Goal: Task Accomplishment & Management: Manage account settings

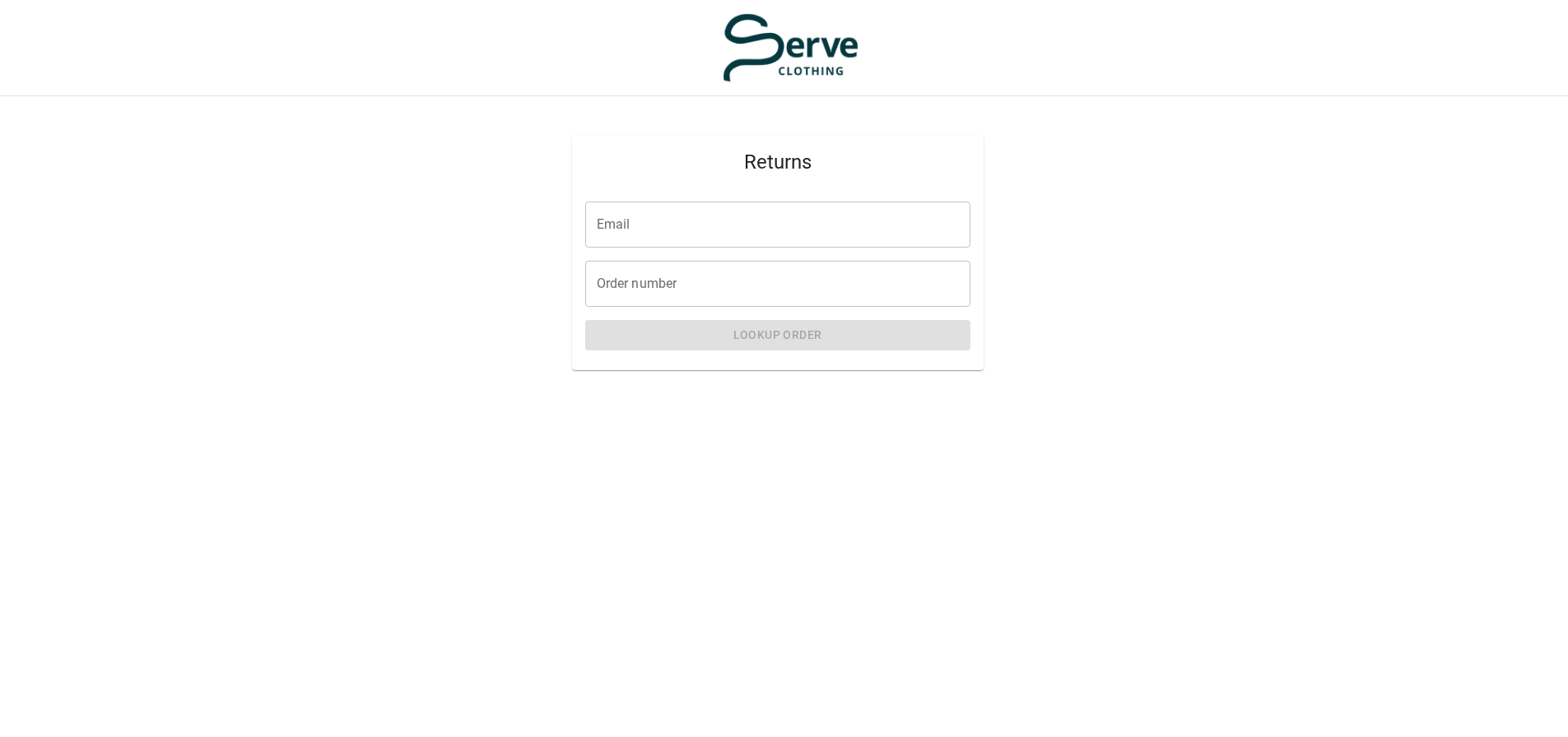
click at [718, 228] on input "Email" at bounding box center [777, 224] width 386 height 47
type input "**********"
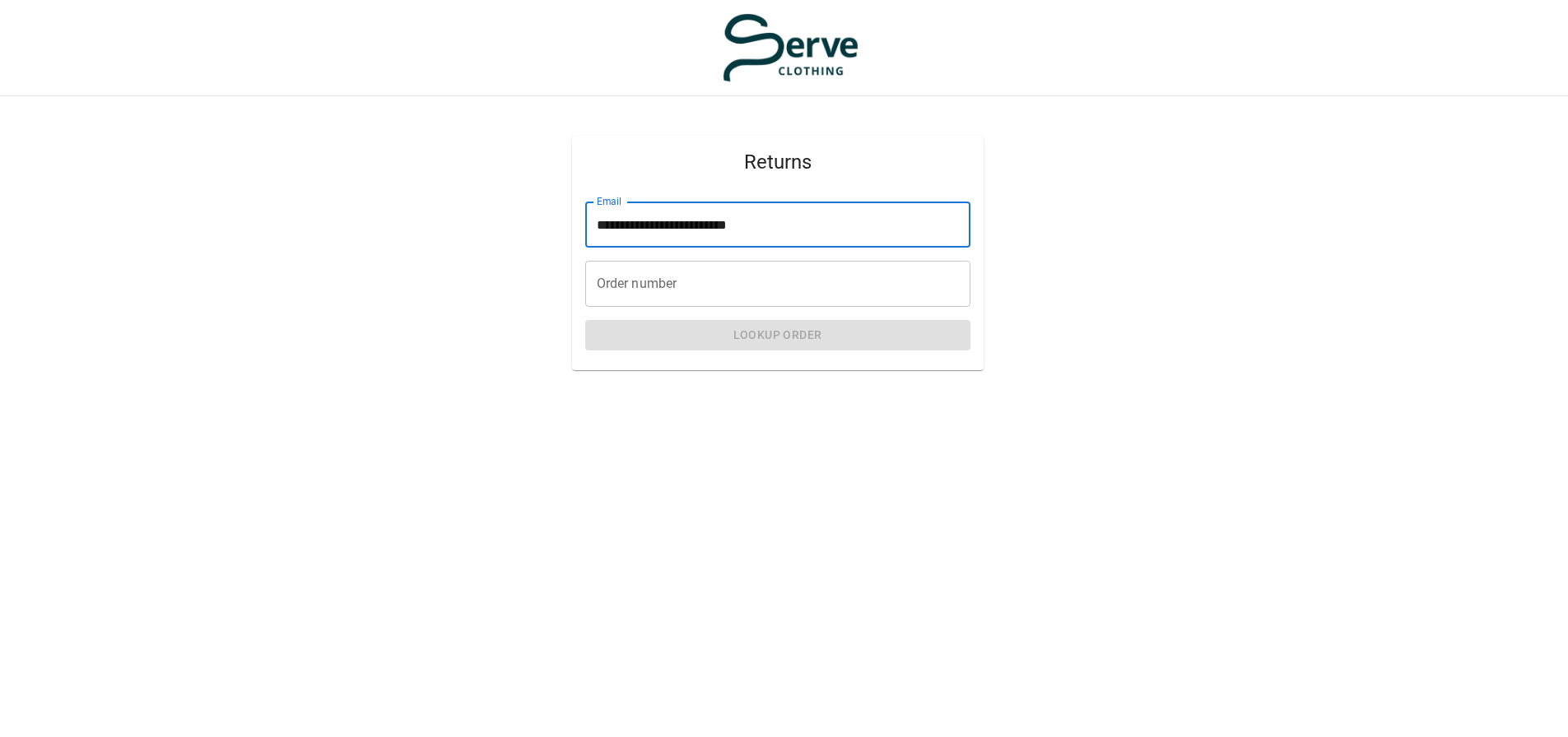
click at [740, 284] on input "Order number" at bounding box center [777, 283] width 386 height 47
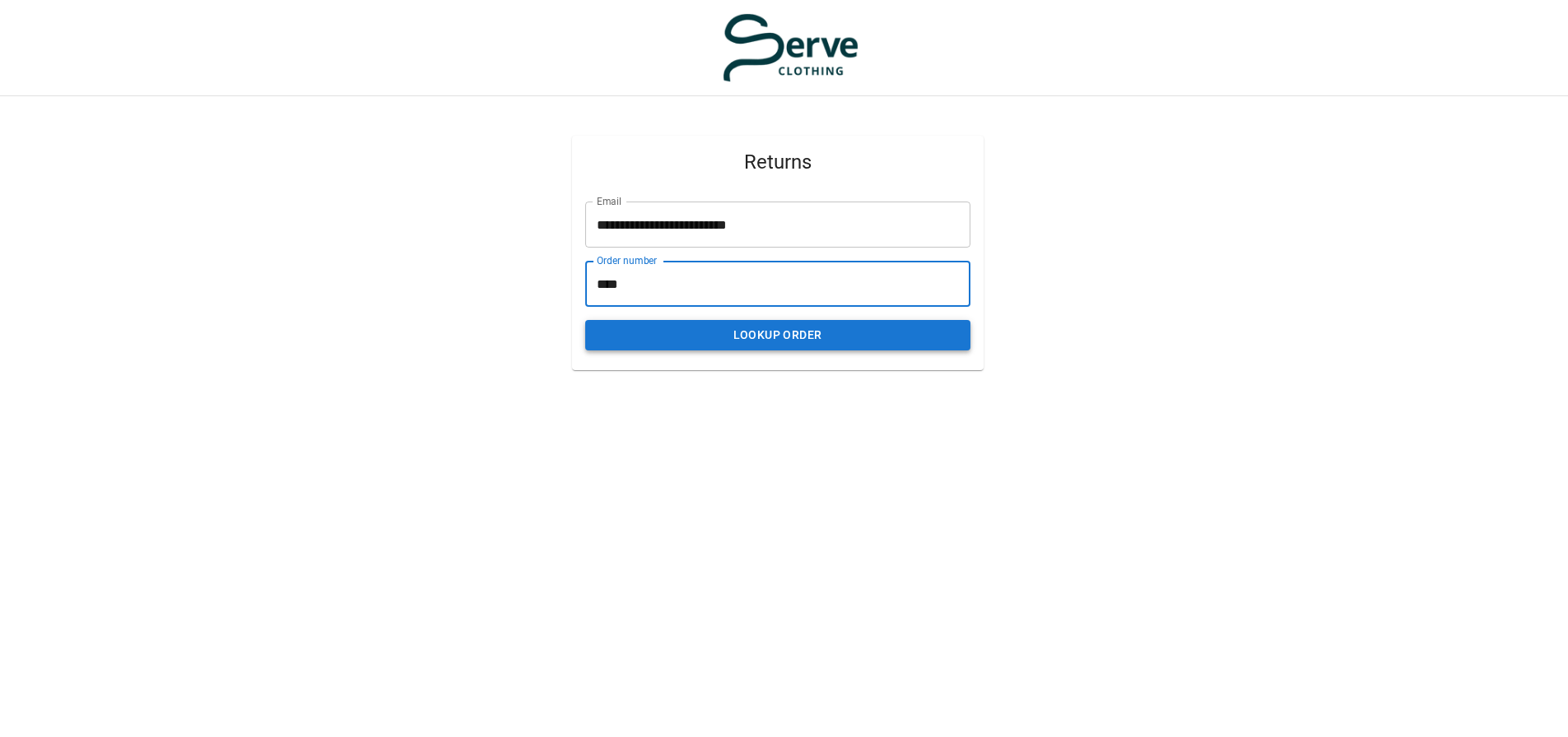
type input "****"
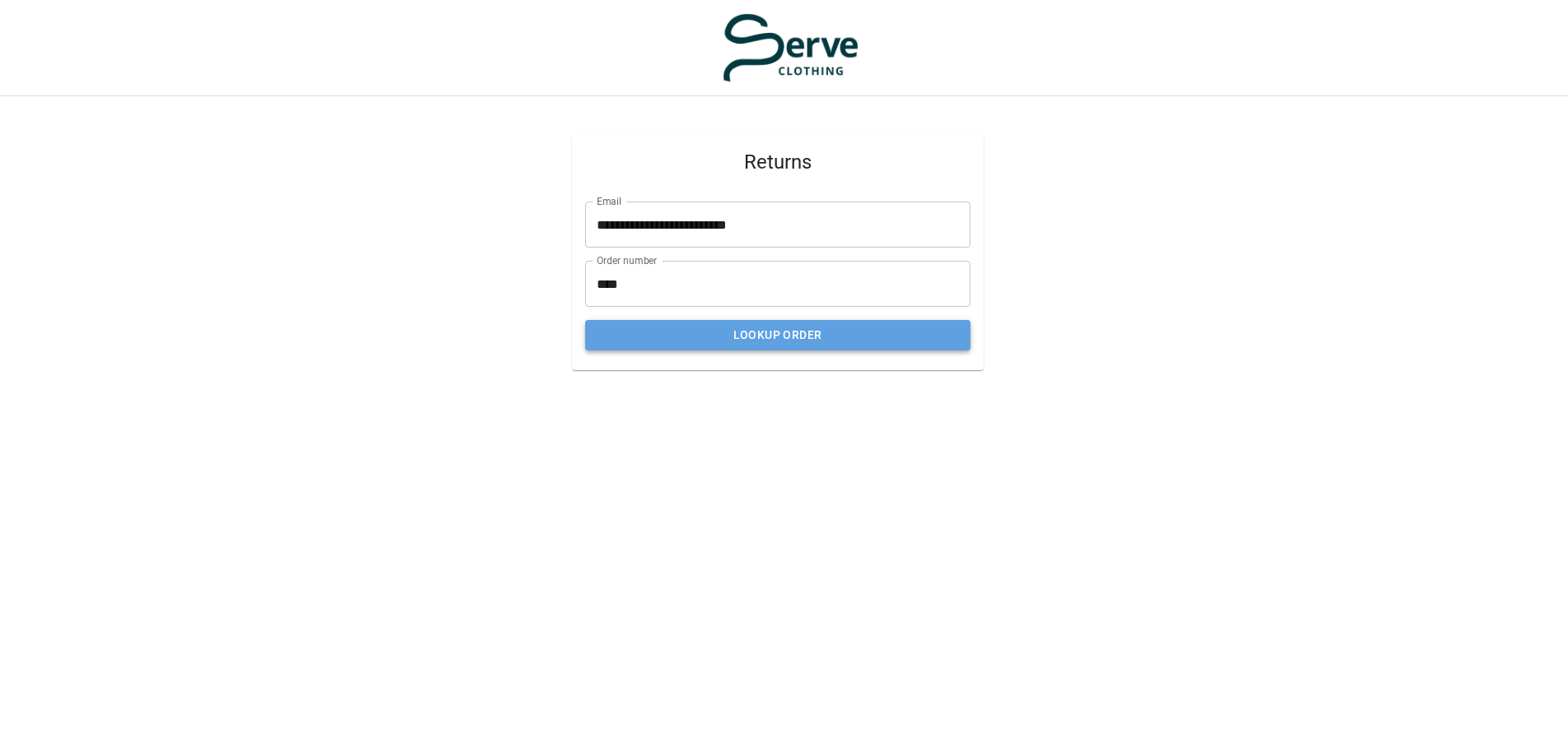
click at [752, 330] on button "Lookup Order" at bounding box center [777, 335] width 386 height 31
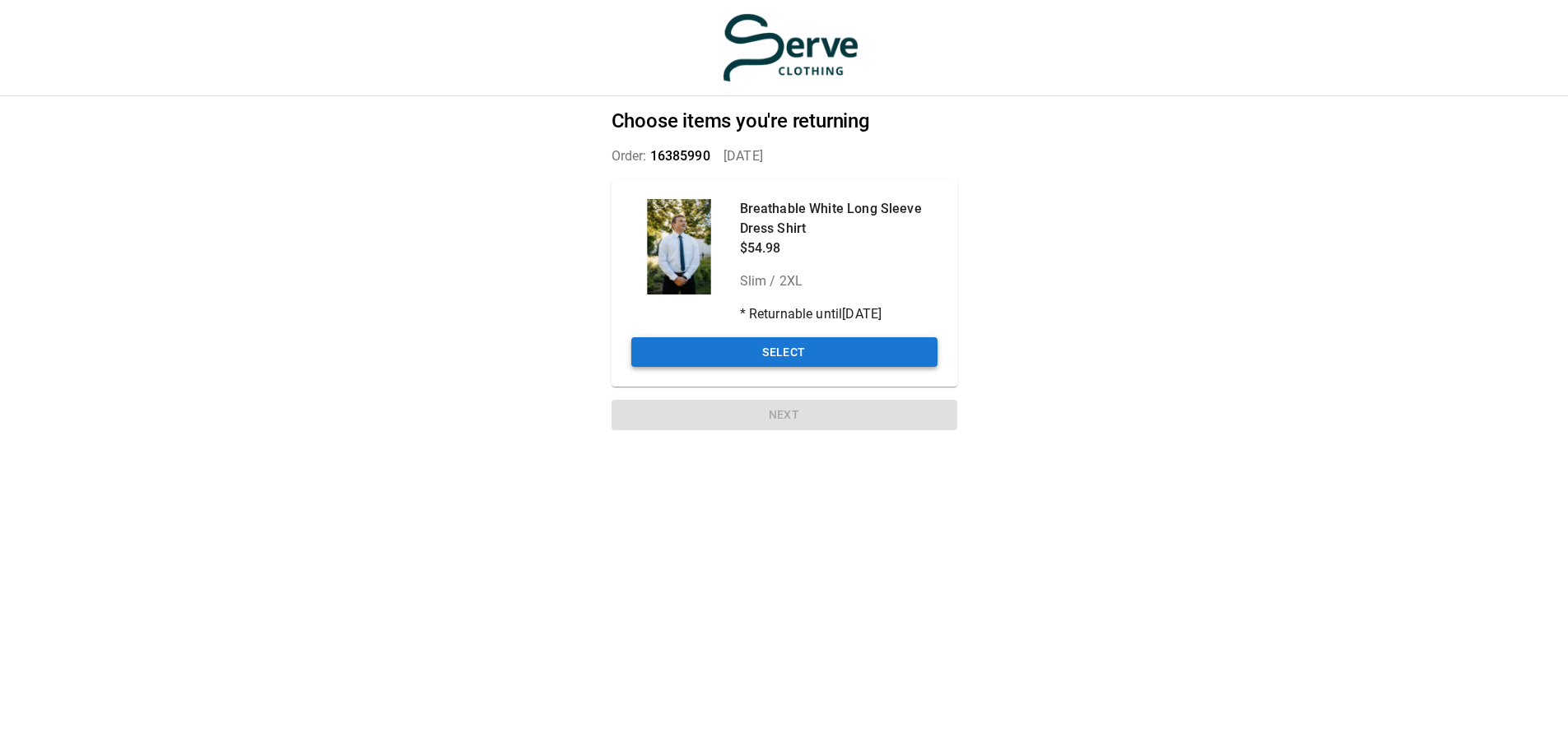
click at [828, 350] on button "Select" at bounding box center [784, 352] width 306 height 31
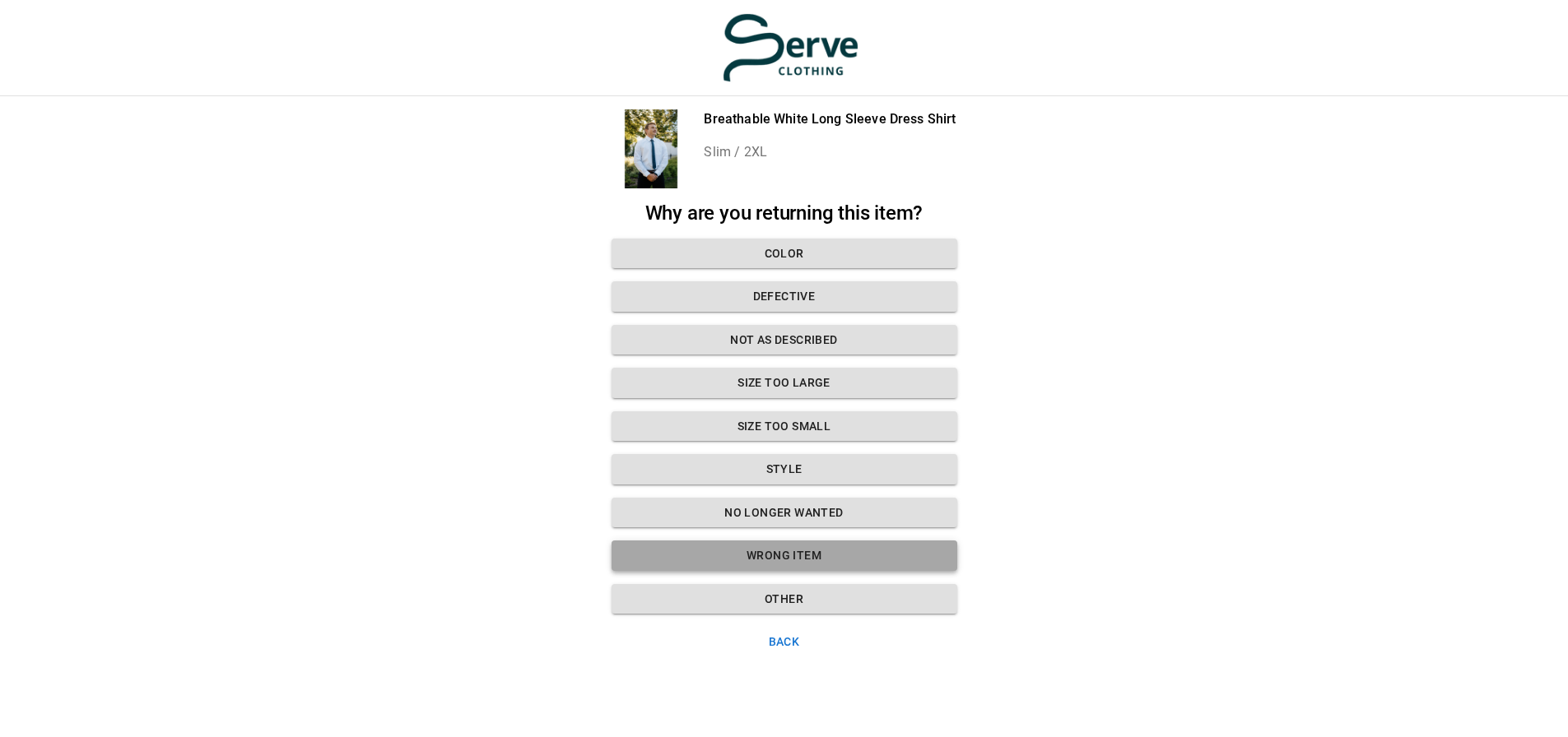
click at [836, 559] on button "Wrong Item" at bounding box center [784, 556] width 346 height 31
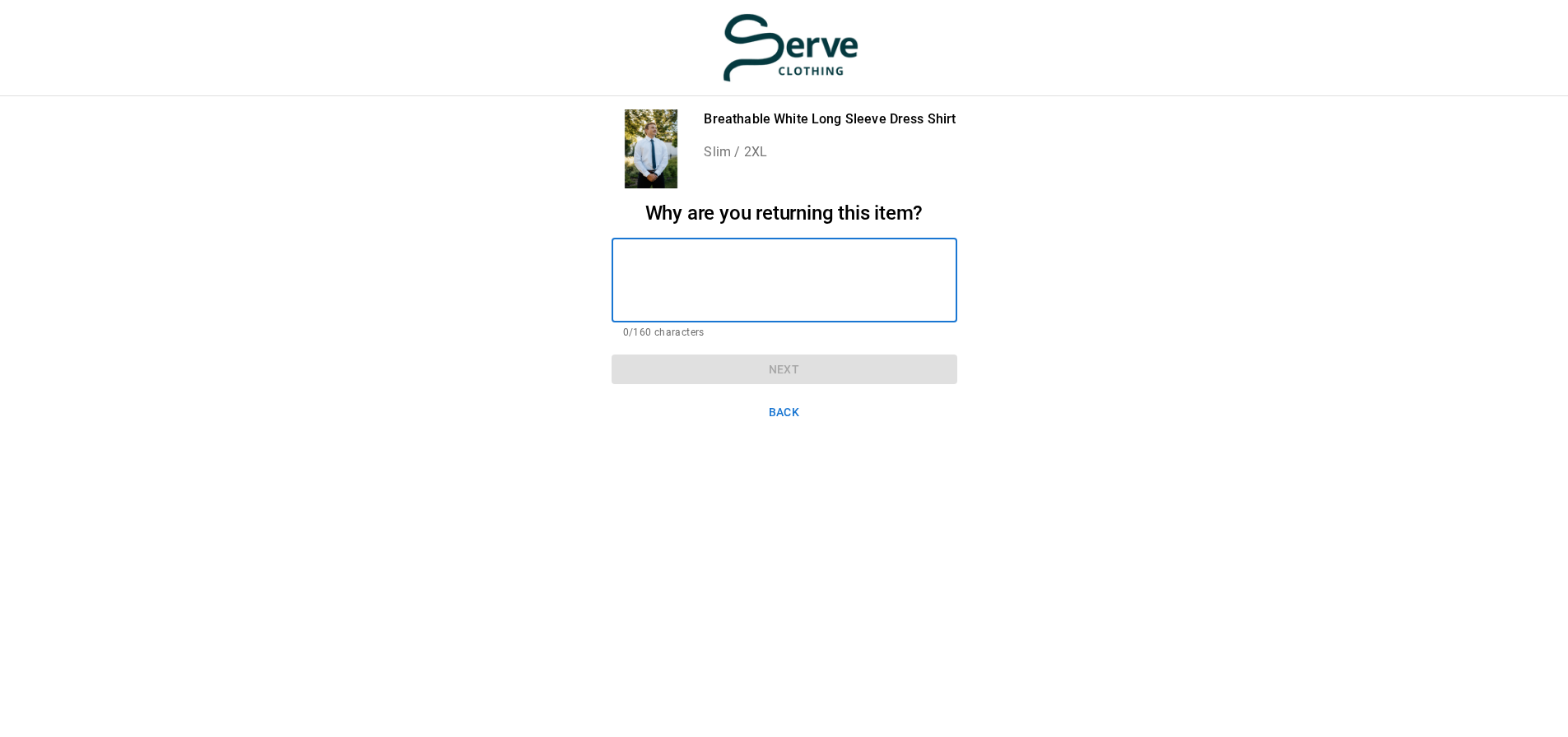
click at [693, 279] on textarea at bounding box center [785, 279] width 323 height 56
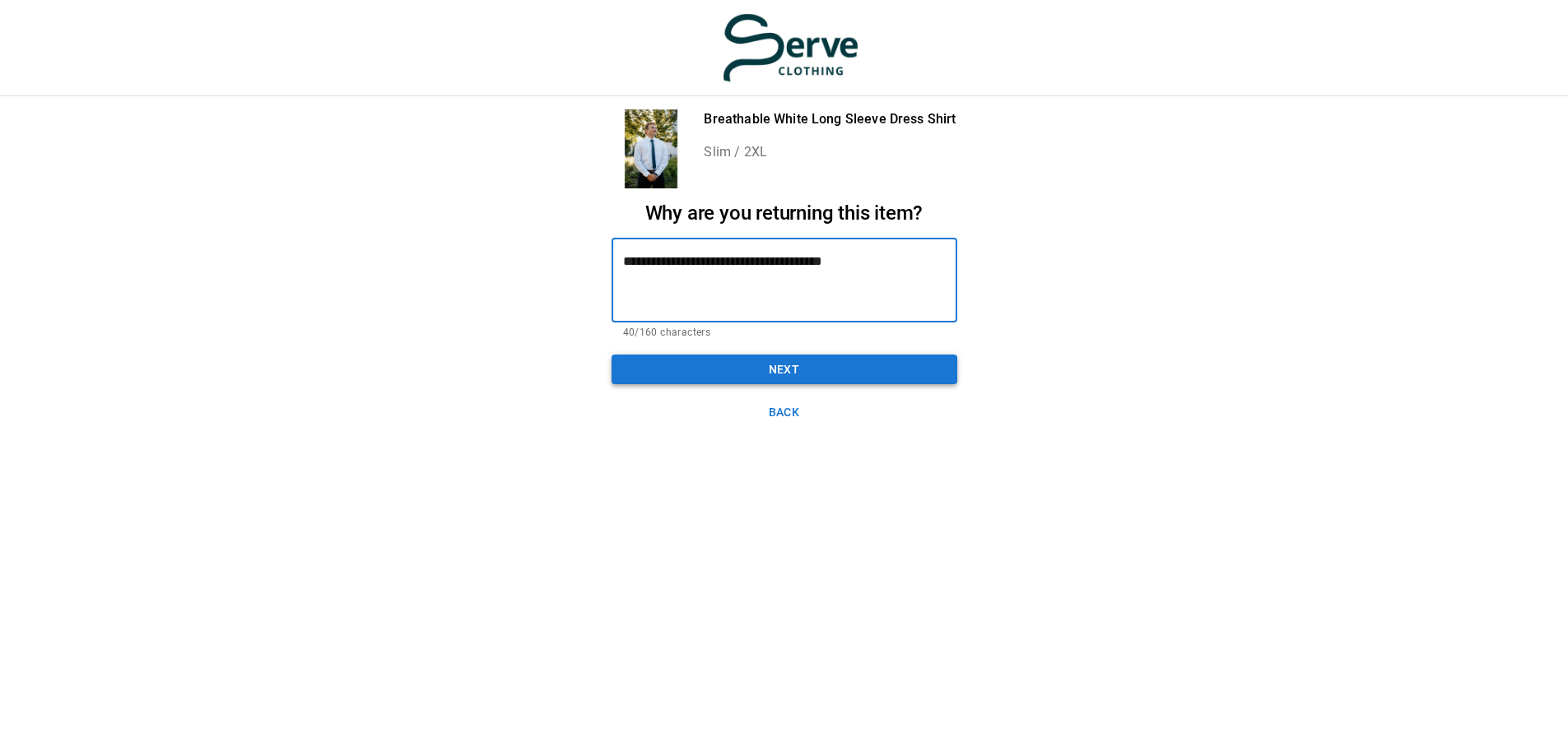
type textarea "**********"
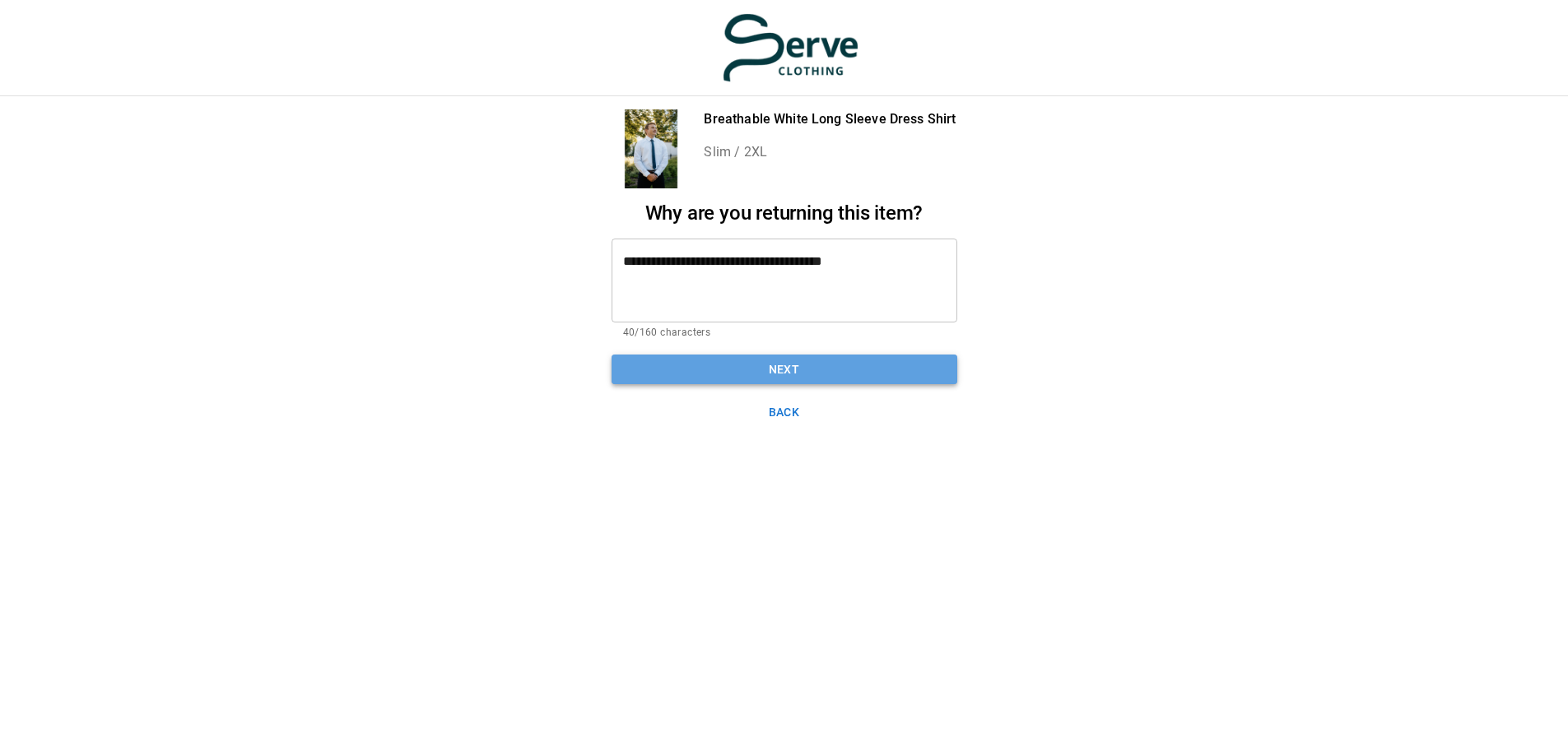
click at [708, 372] on button "Next" at bounding box center [784, 369] width 346 height 31
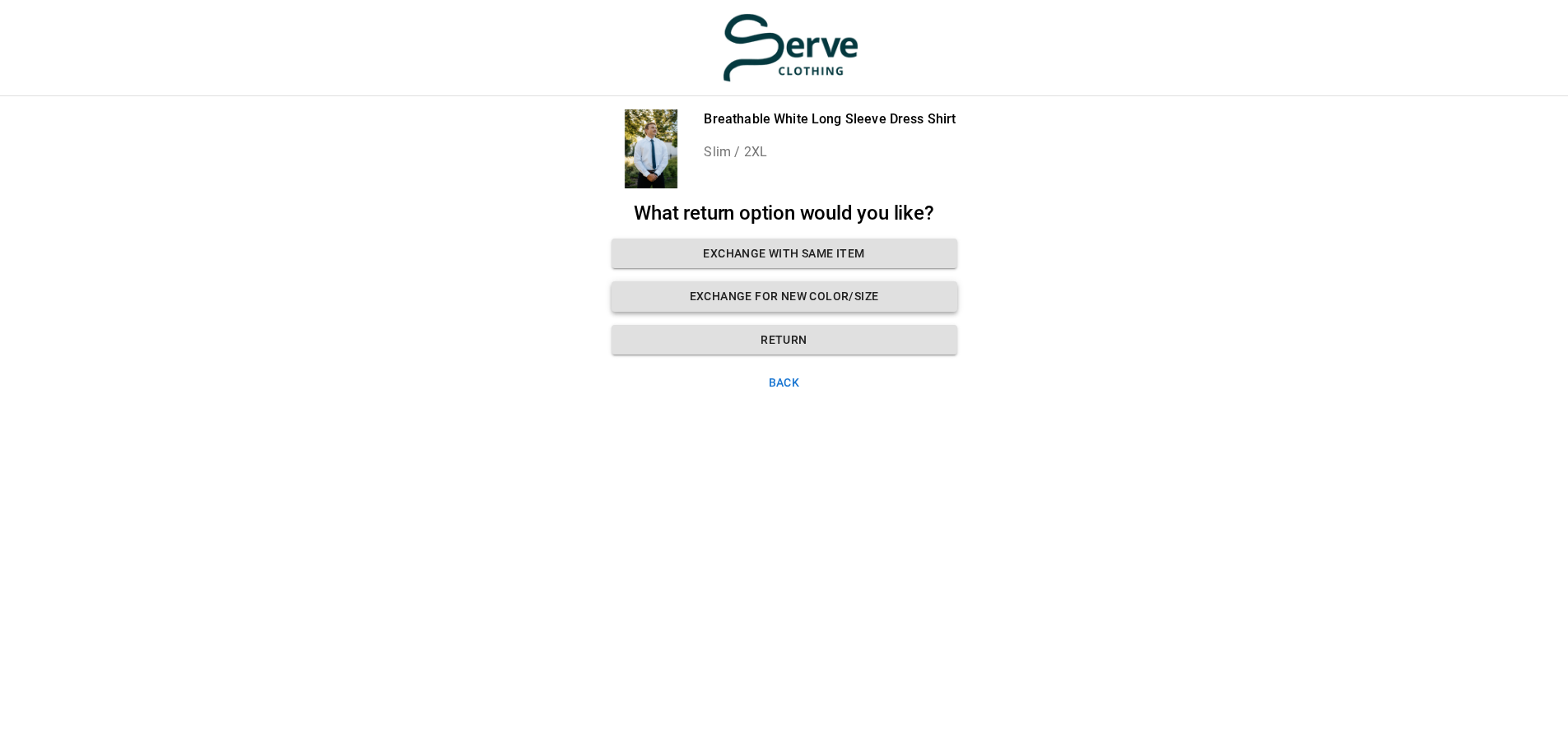
click at [801, 298] on button "Exchange for new color/size" at bounding box center [784, 296] width 346 height 31
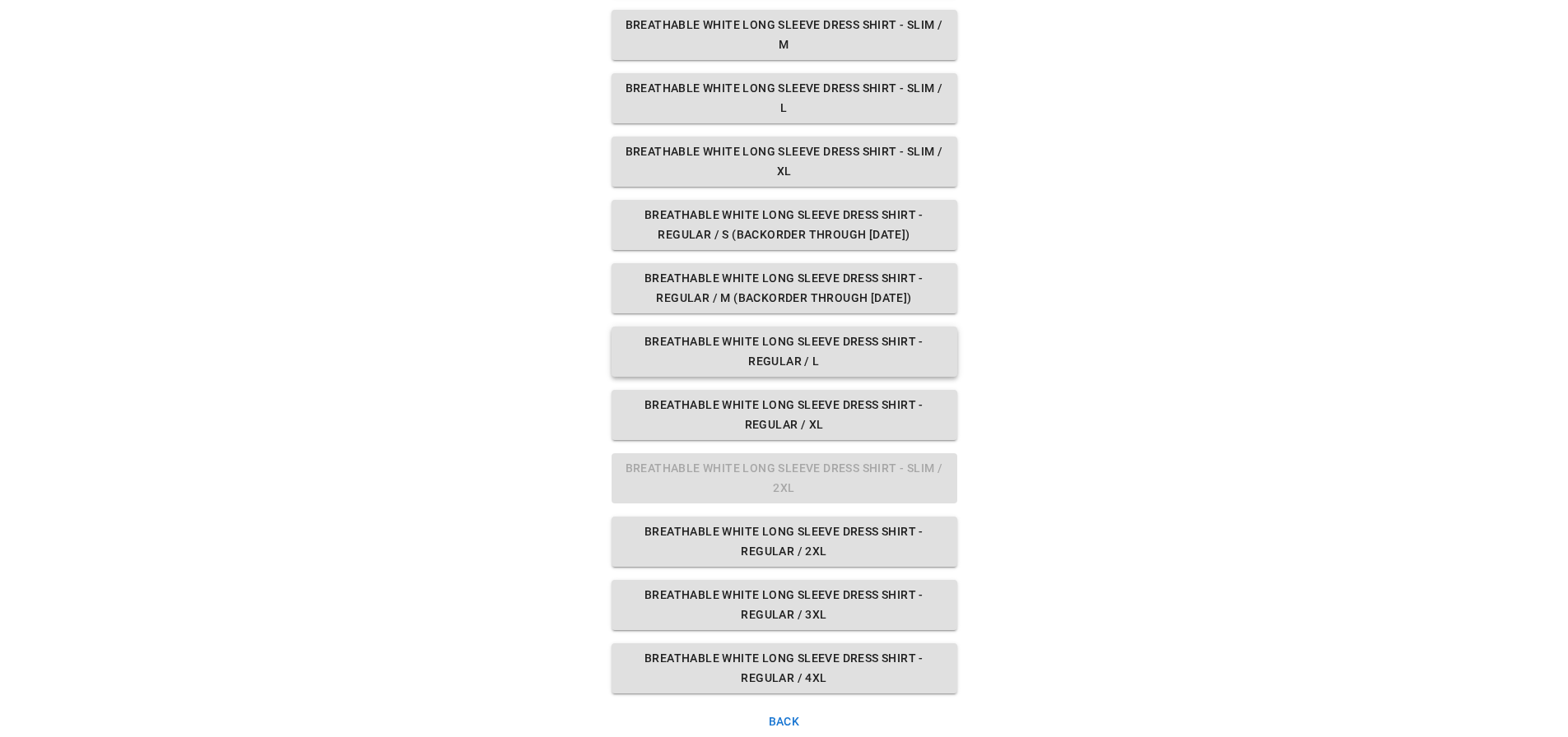
scroll to position [299, 0]
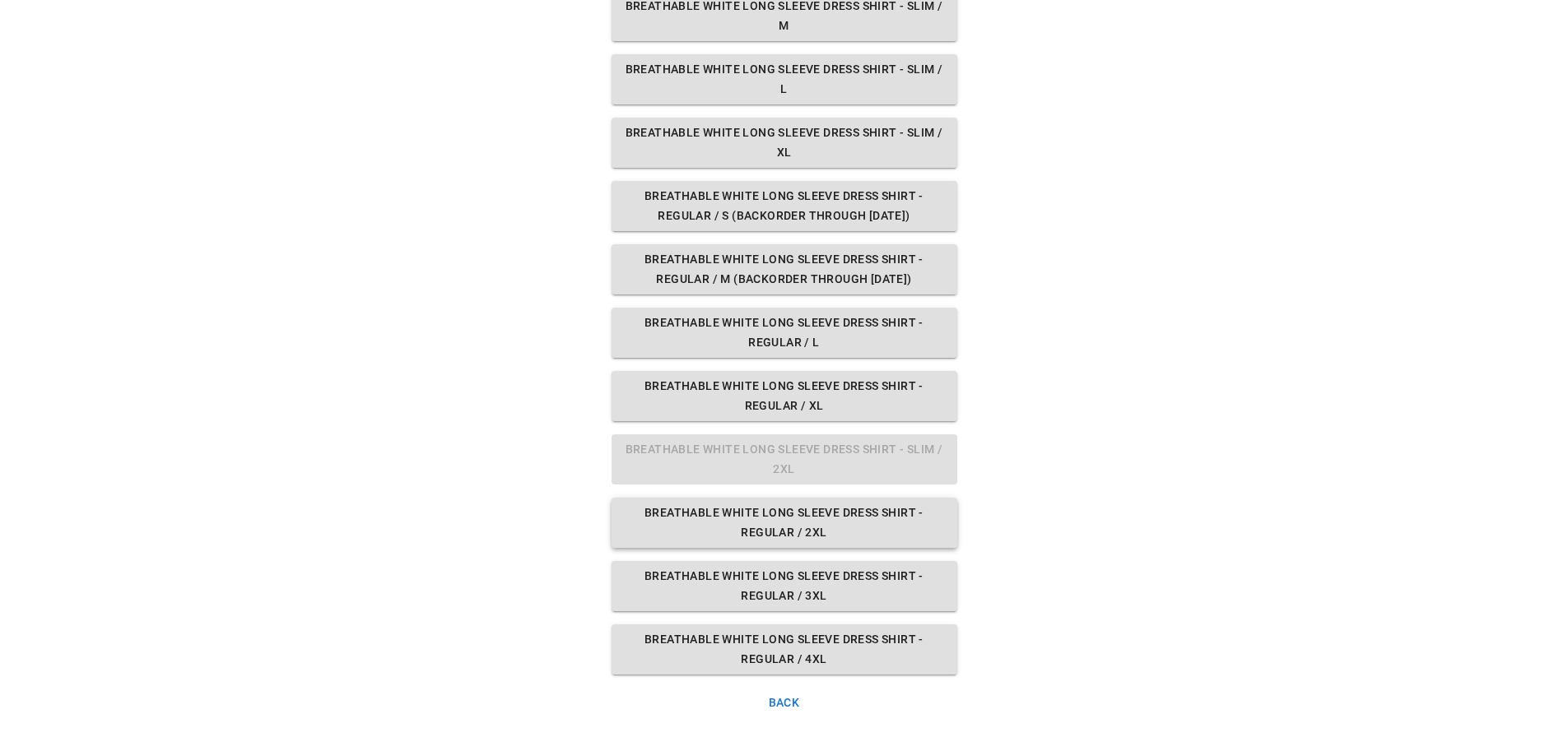
click at [844, 526] on button "Breathable White Long Sleeve Dress Shirt - Regular / 2XL" at bounding box center [784, 522] width 346 height 51
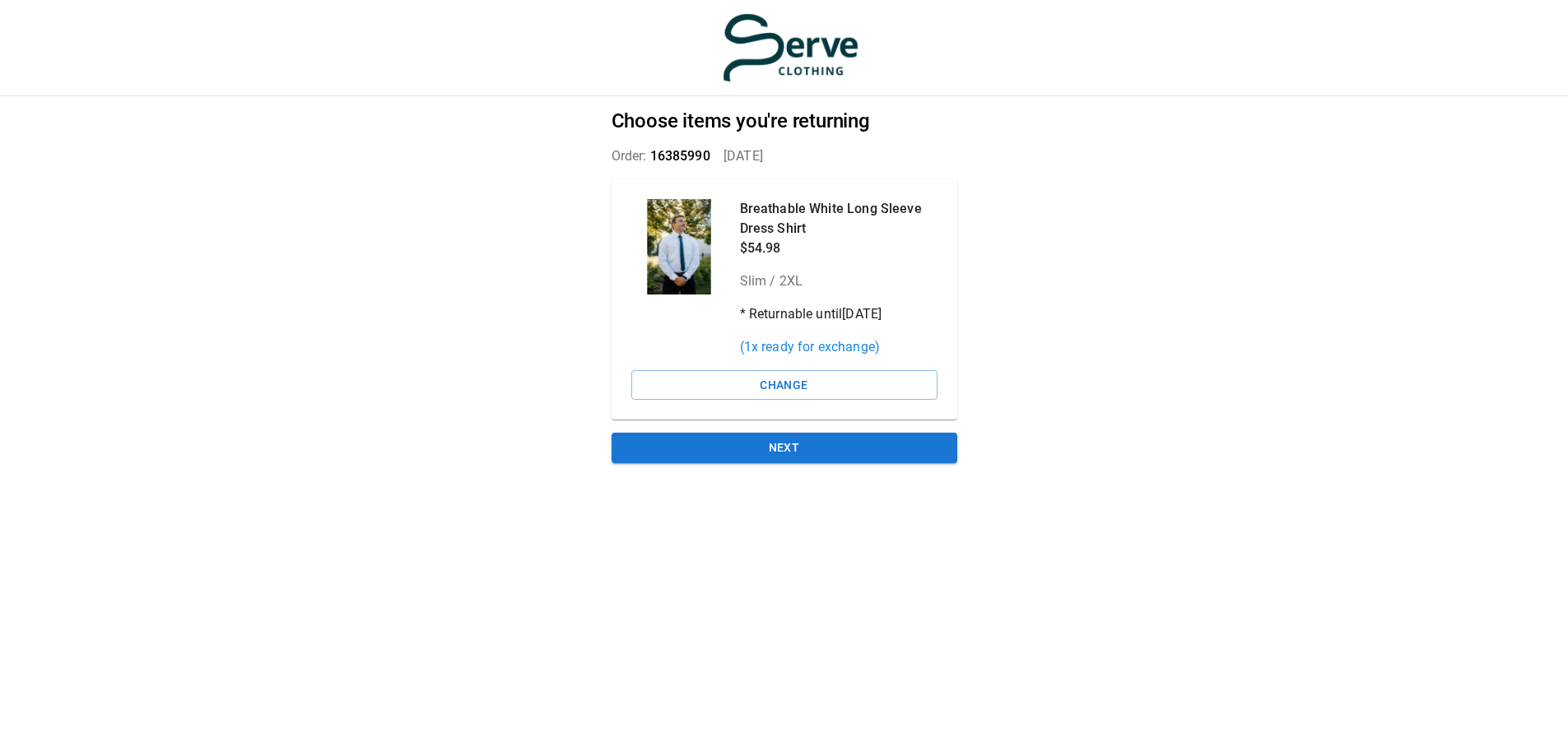
scroll to position [12, 0]
click at [819, 434] on button "Next" at bounding box center [784, 448] width 346 height 31
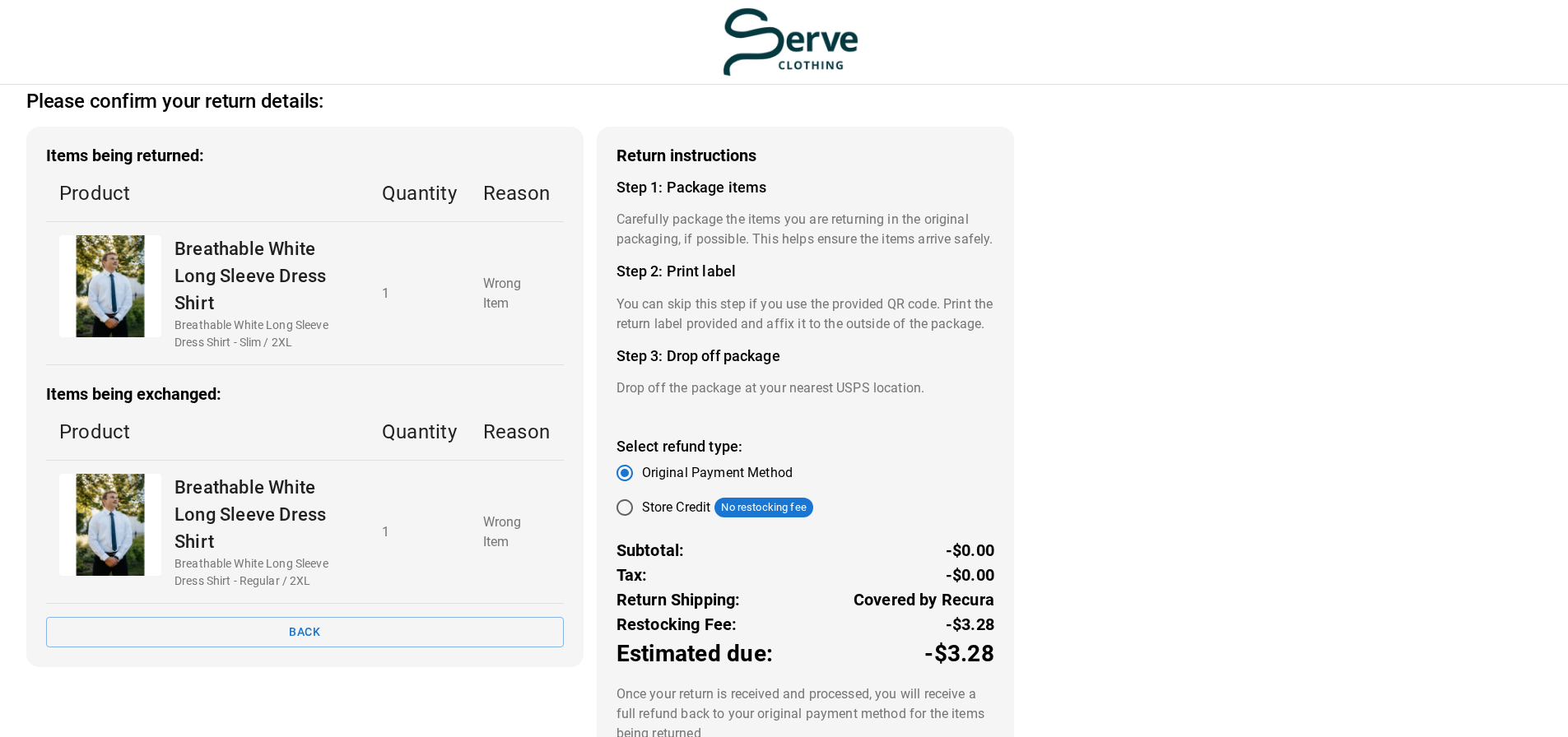
scroll to position [0, 0]
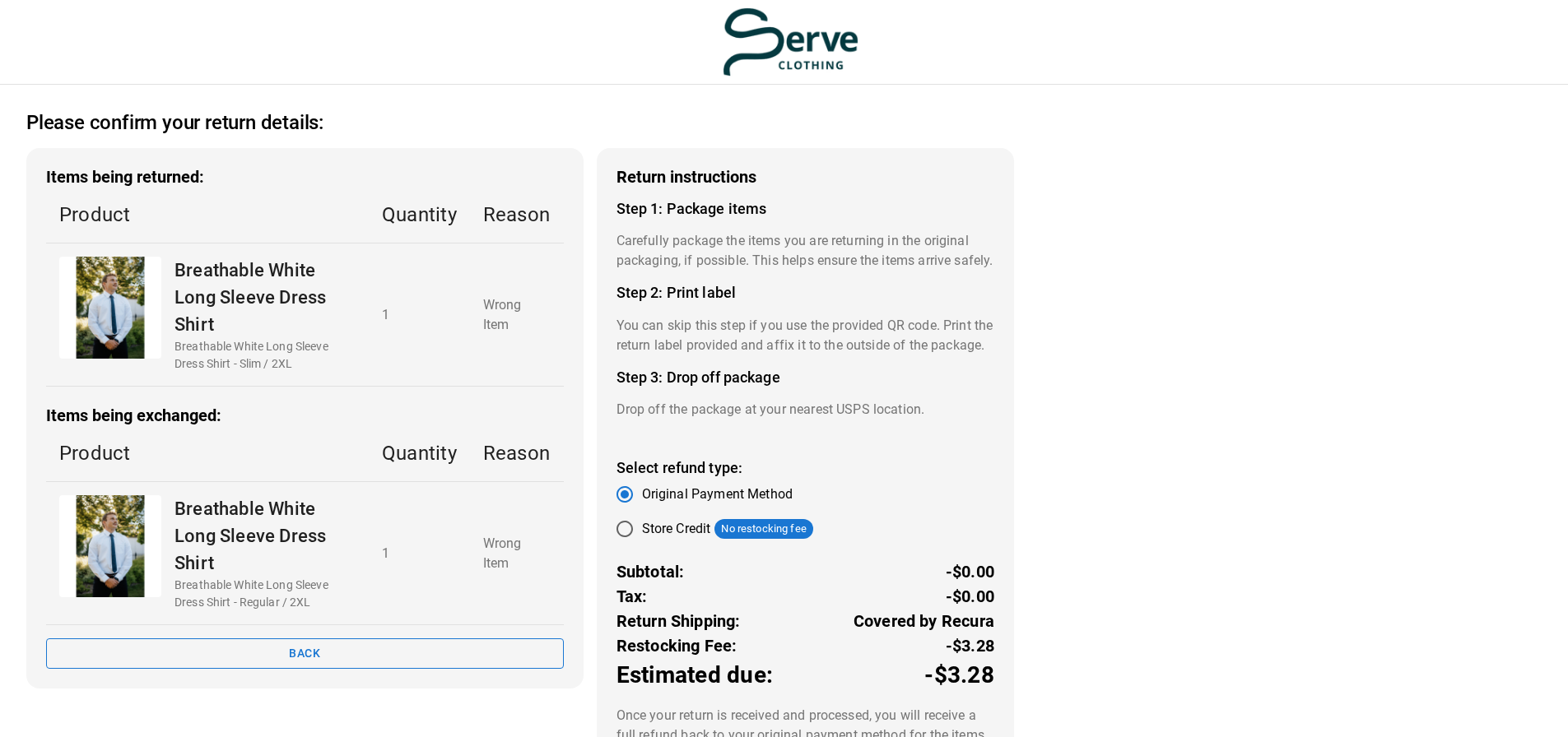
click at [420, 650] on button "Back" at bounding box center [305, 653] width 517 height 31
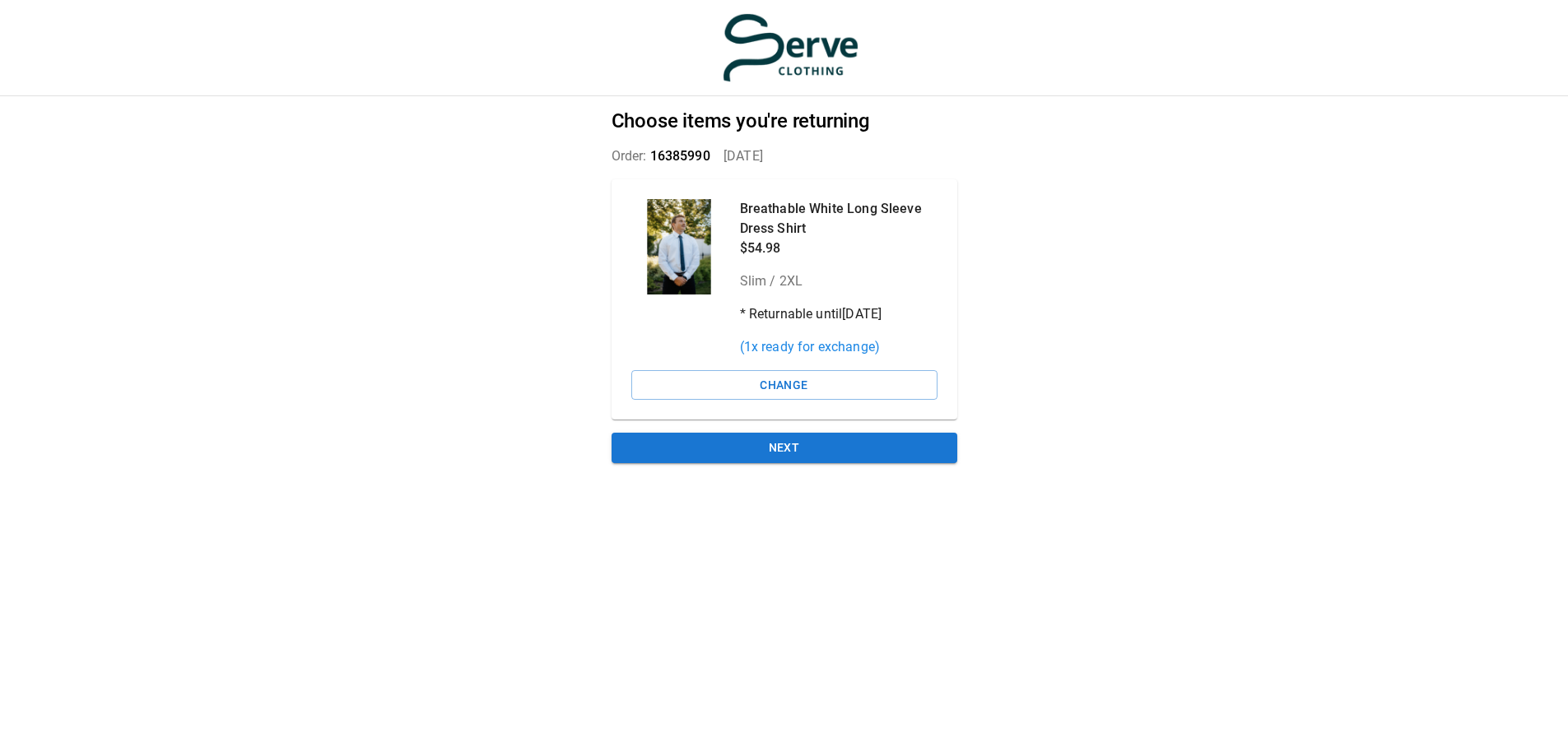
scroll to position [12, 0]
click at [780, 375] on button "Change" at bounding box center [784, 385] width 306 height 31
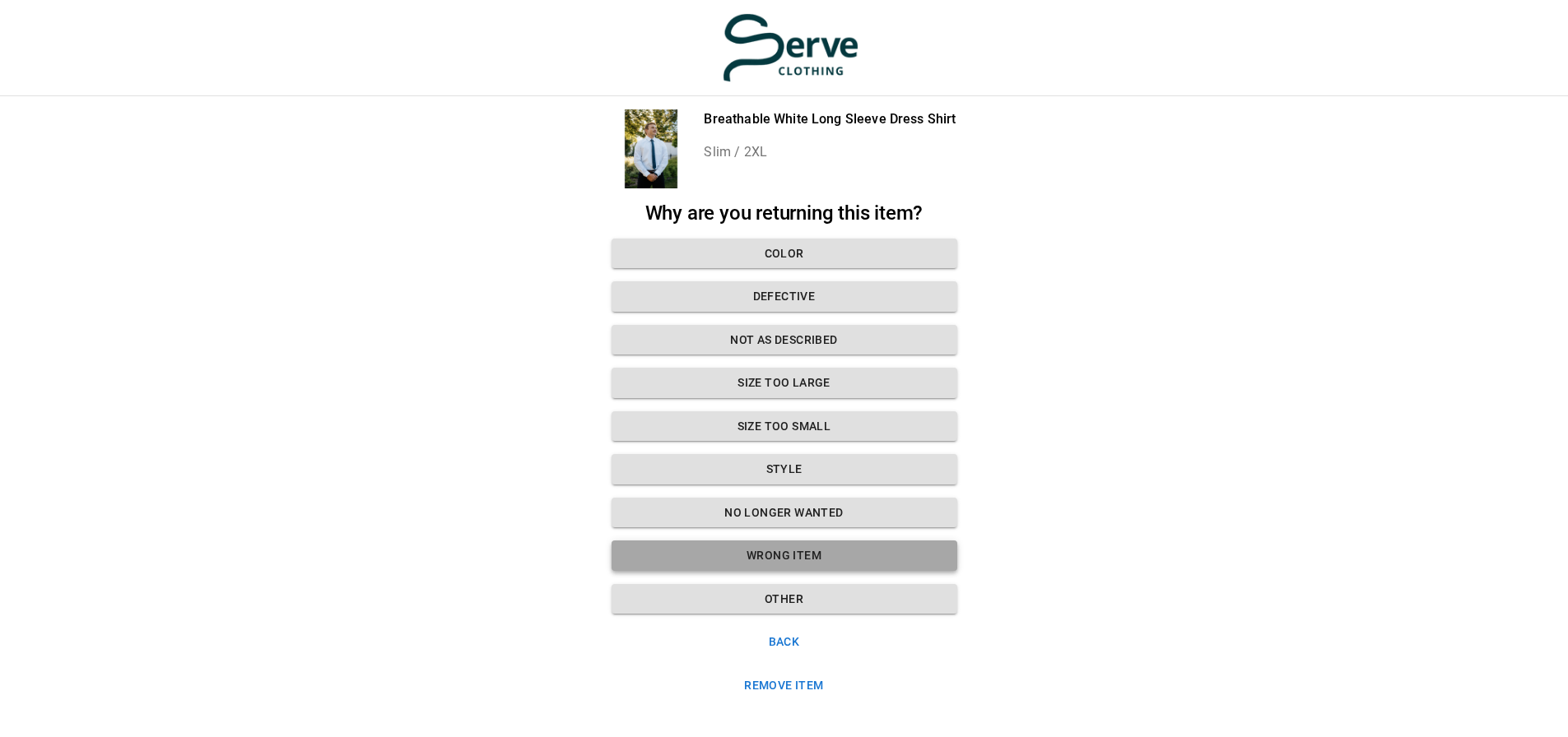
click at [840, 541] on button "Wrong Item" at bounding box center [784, 556] width 346 height 31
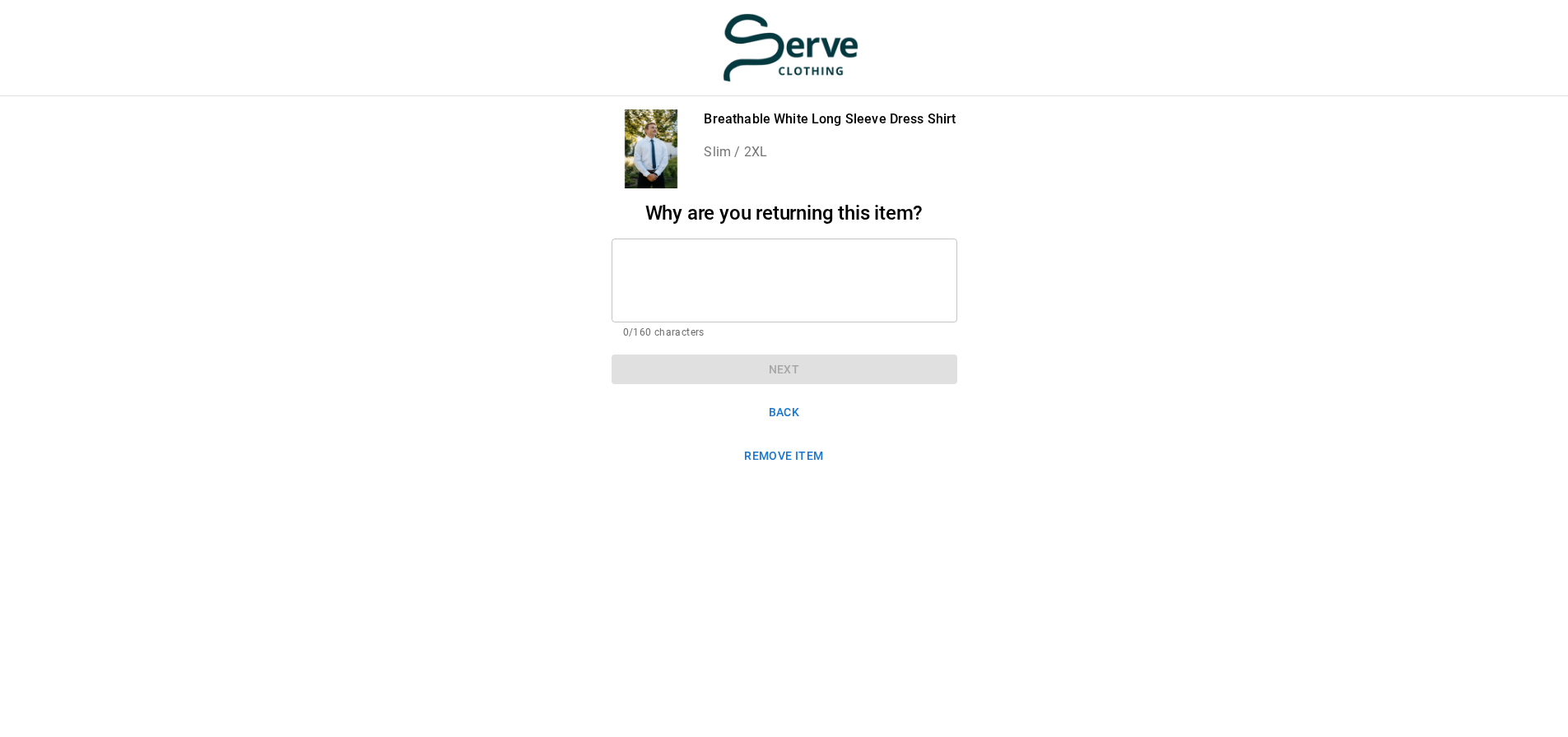
click at [787, 352] on div "Why are you returning this item? * ​ 0/160 characters Next" at bounding box center [784, 292] width 346 height 182
click at [771, 275] on textarea at bounding box center [785, 279] width 323 height 56
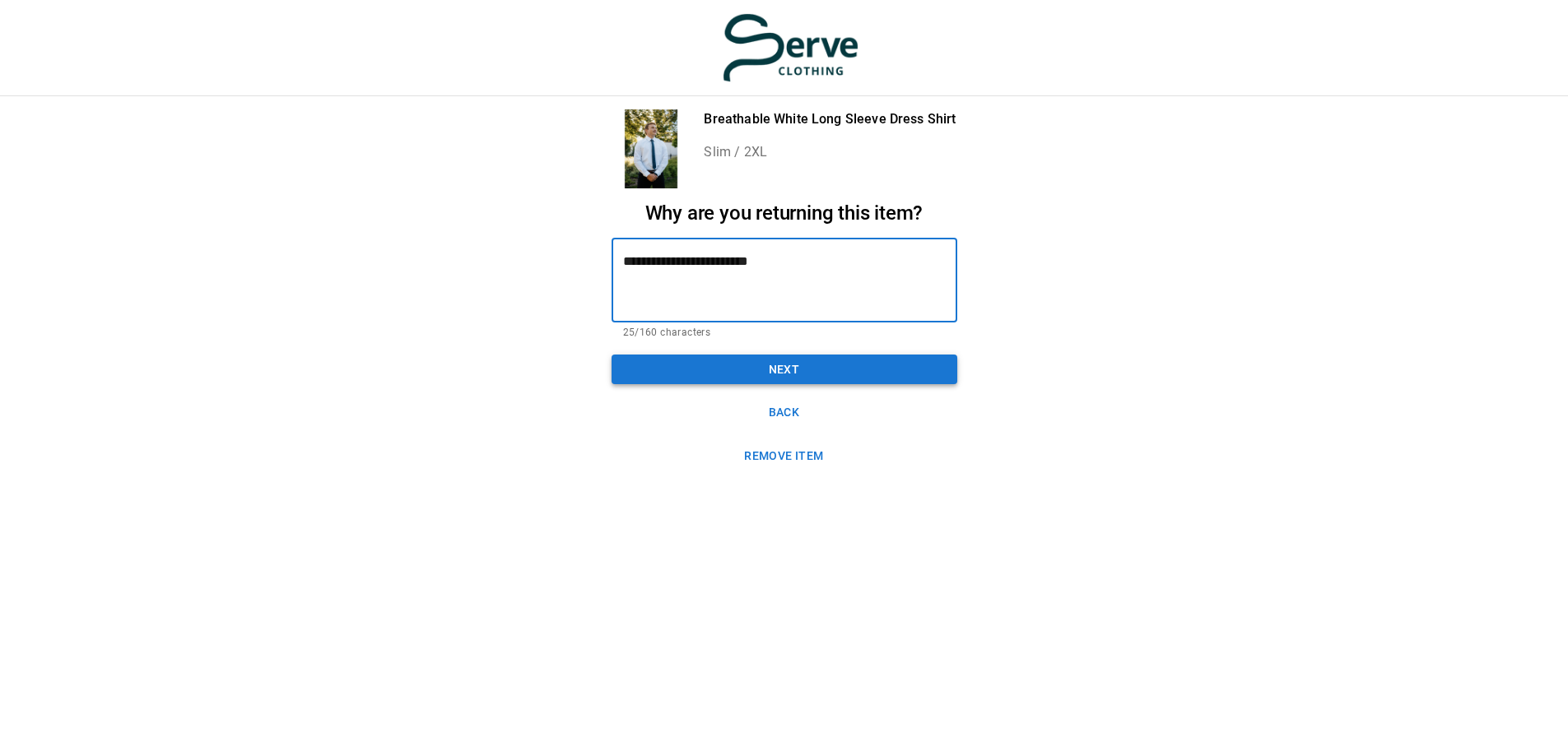
type textarea "**********"
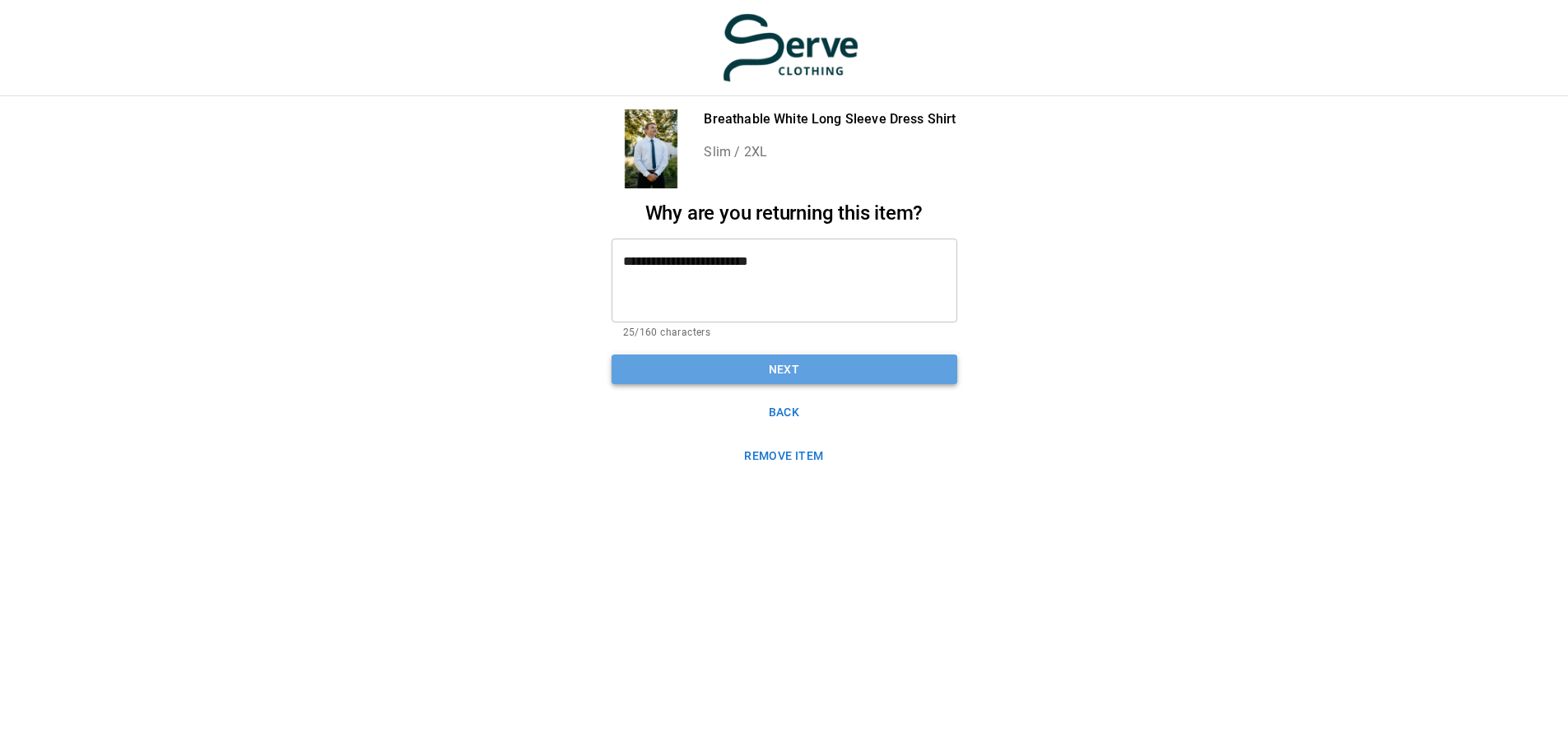
click at [788, 361] on button "Next" at bounding box center [784, 369] width 346 height 31
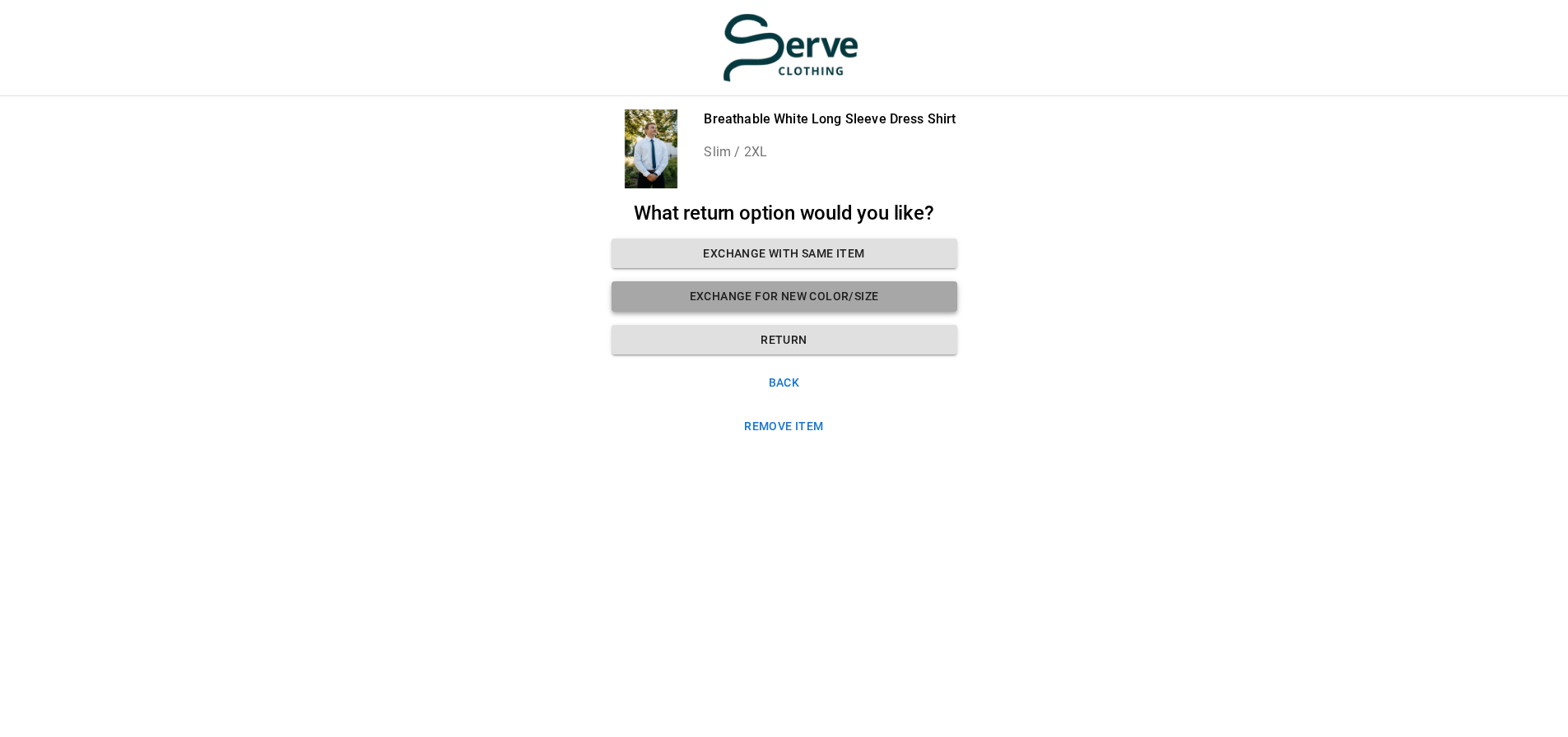
click at [784, 285] on button "Exchange for new color/size" at bounding box center [784, 296] width 346 height 31
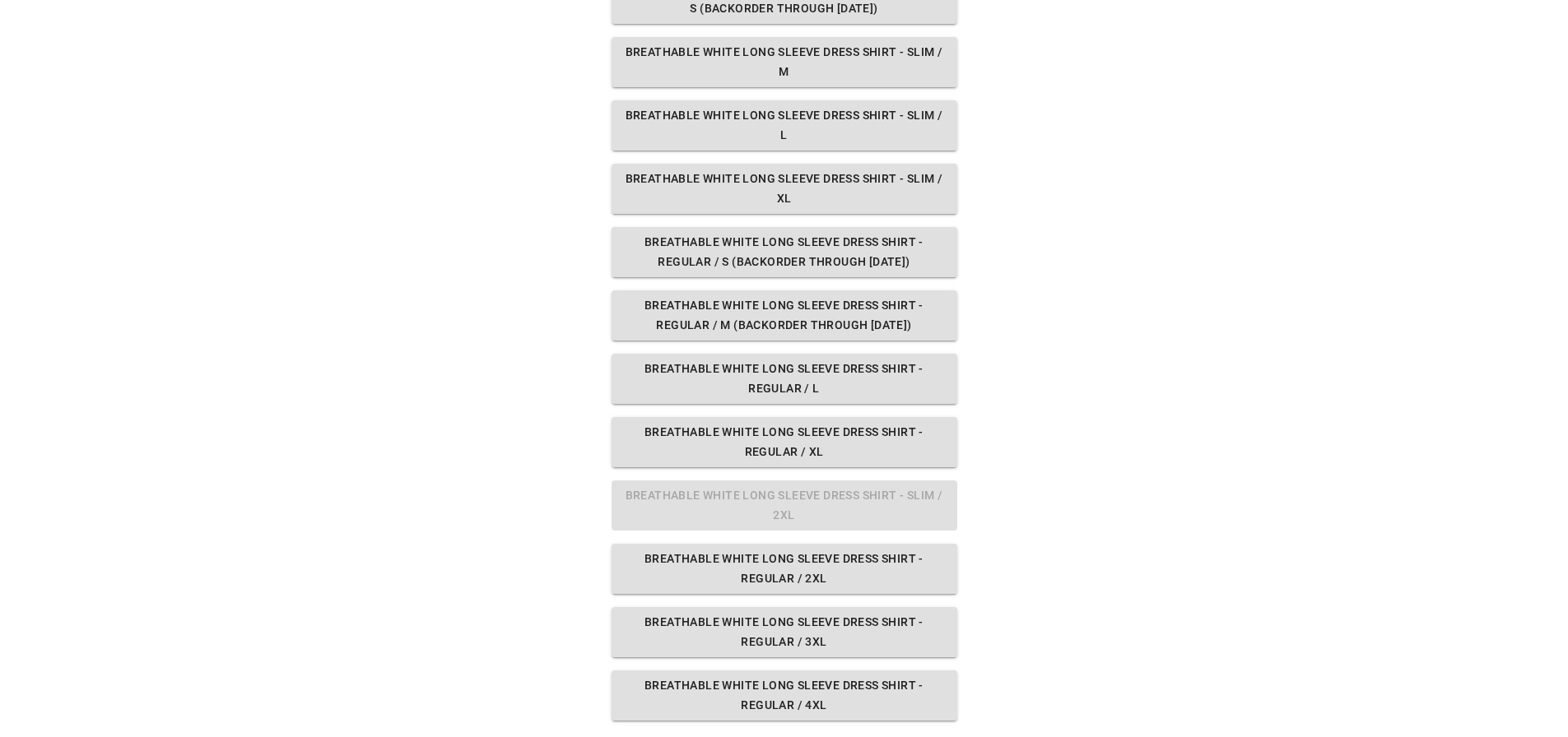
scroll to position [343, 0]
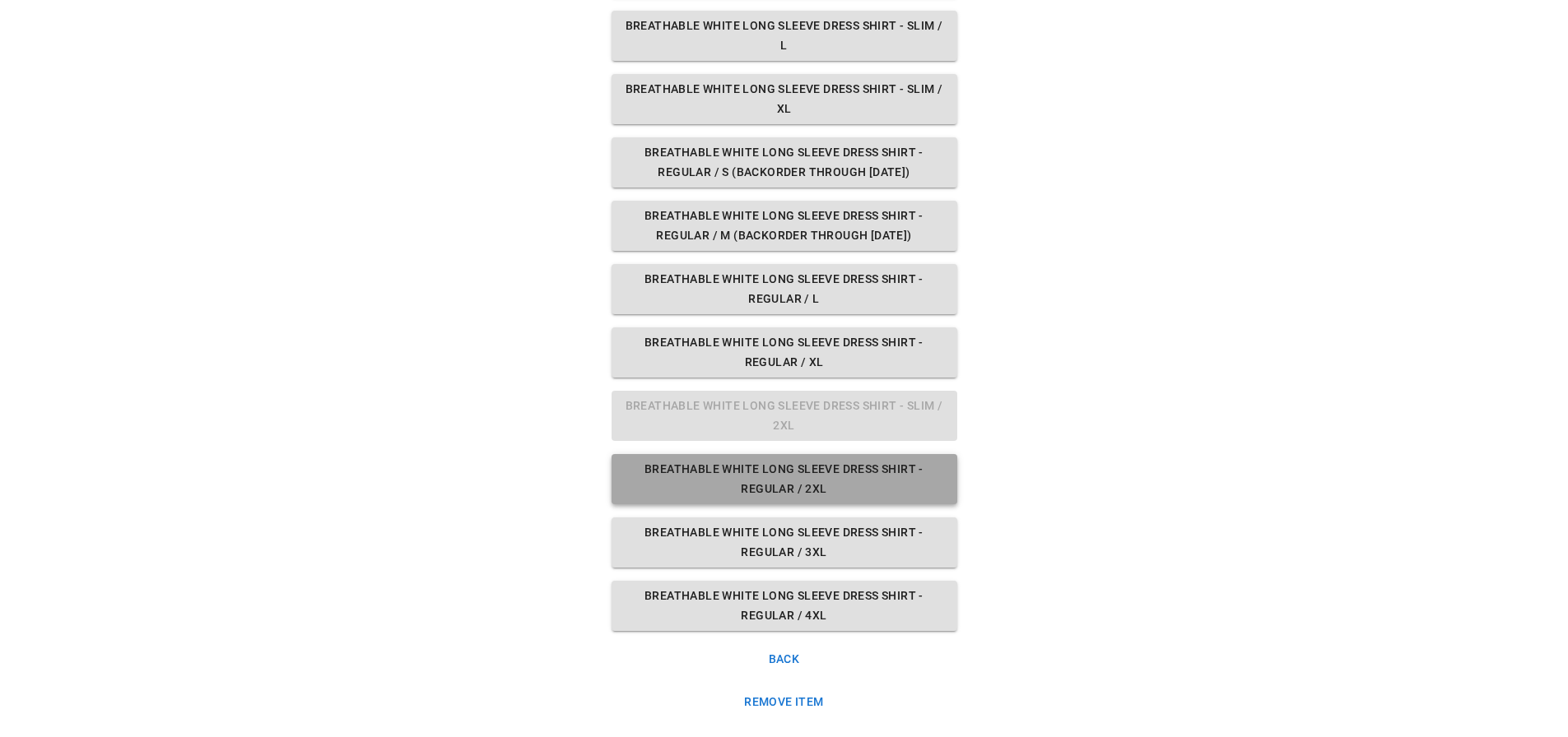
click at [796, 478] on button "Breathable White Long Sleeve Dress Shirt - Regular / 2XL" at bounding box center [784, 478] width 346 height 51
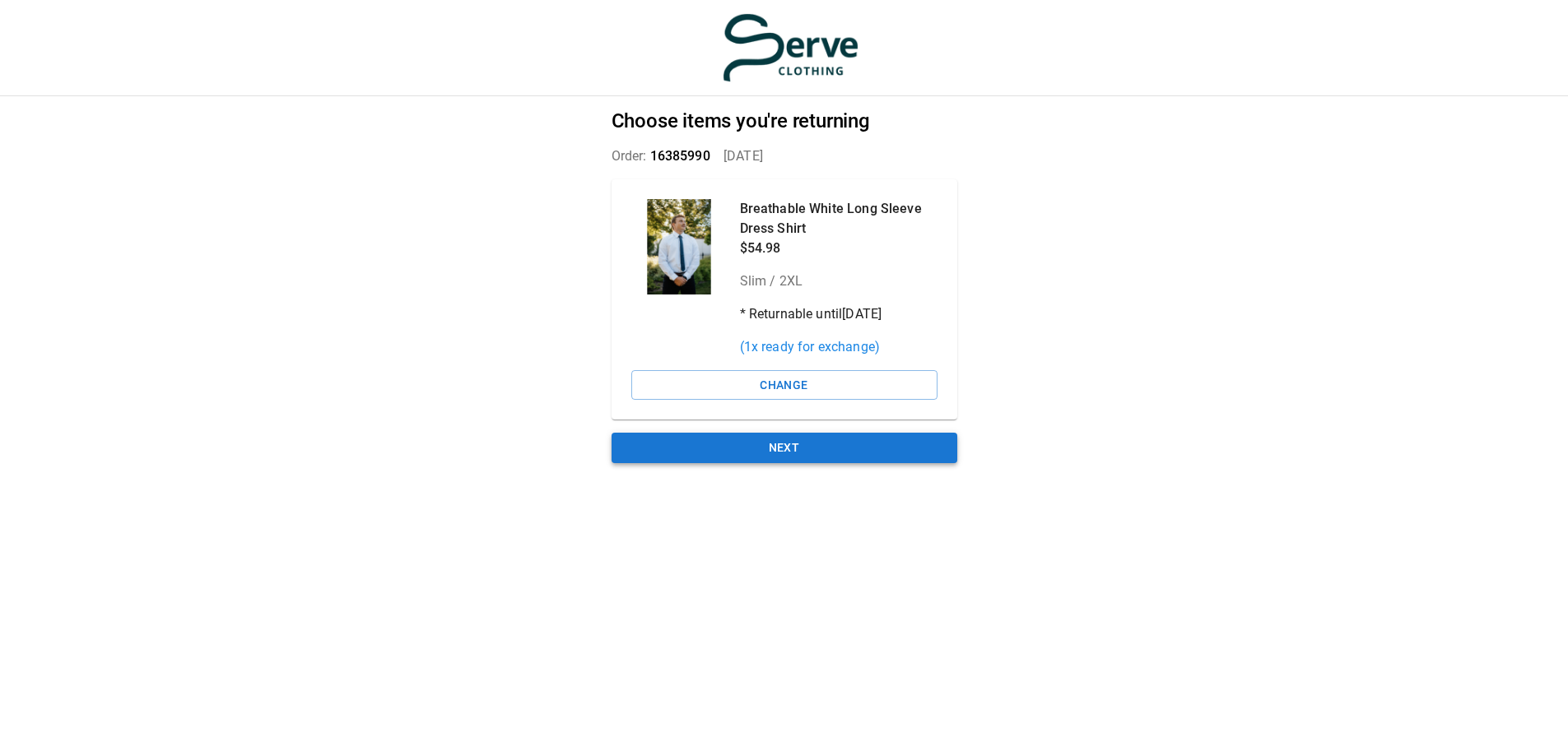
click at [790, 439] on button "Next" at bounding box center [784, 448] width 346 height 31
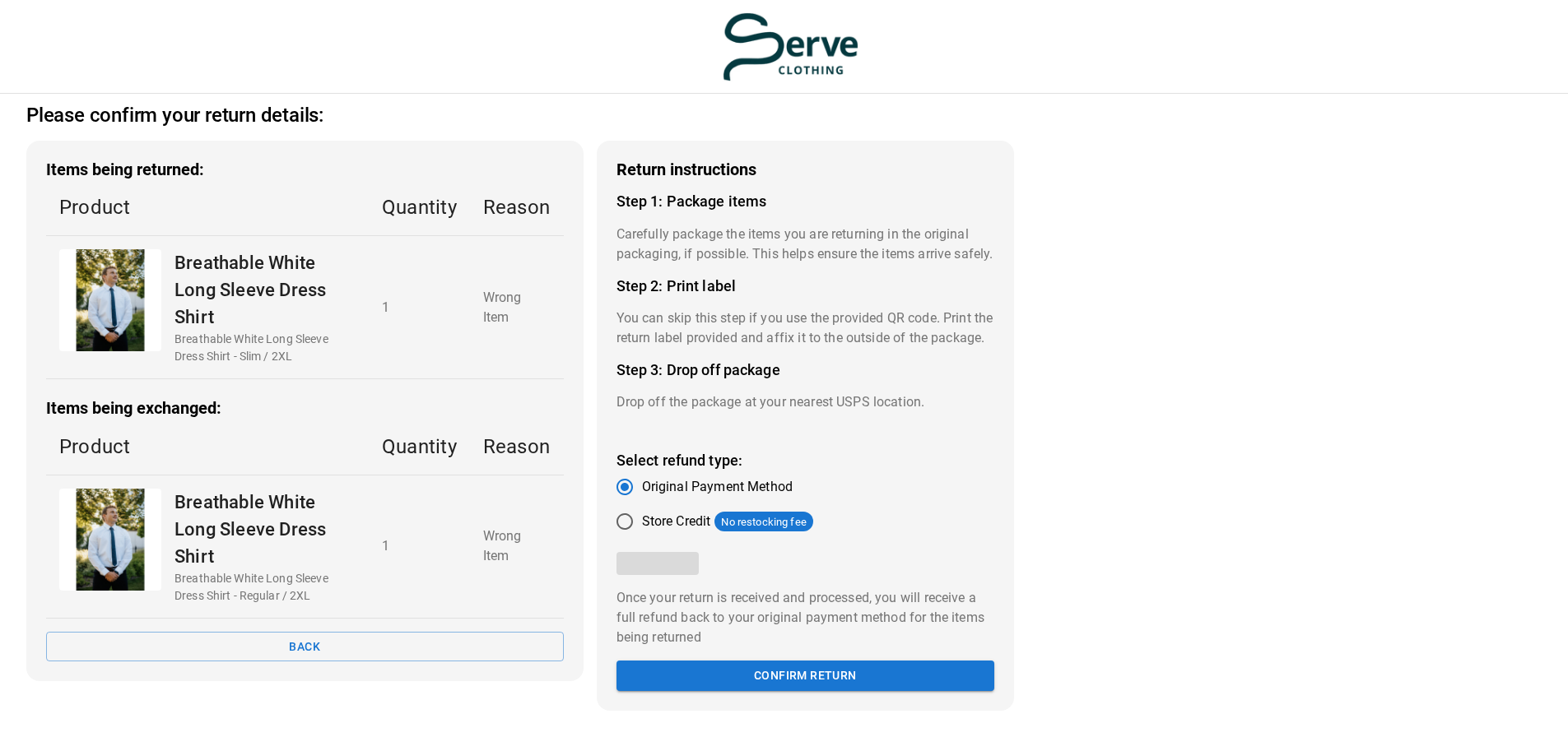
scroll to position [7, 0]
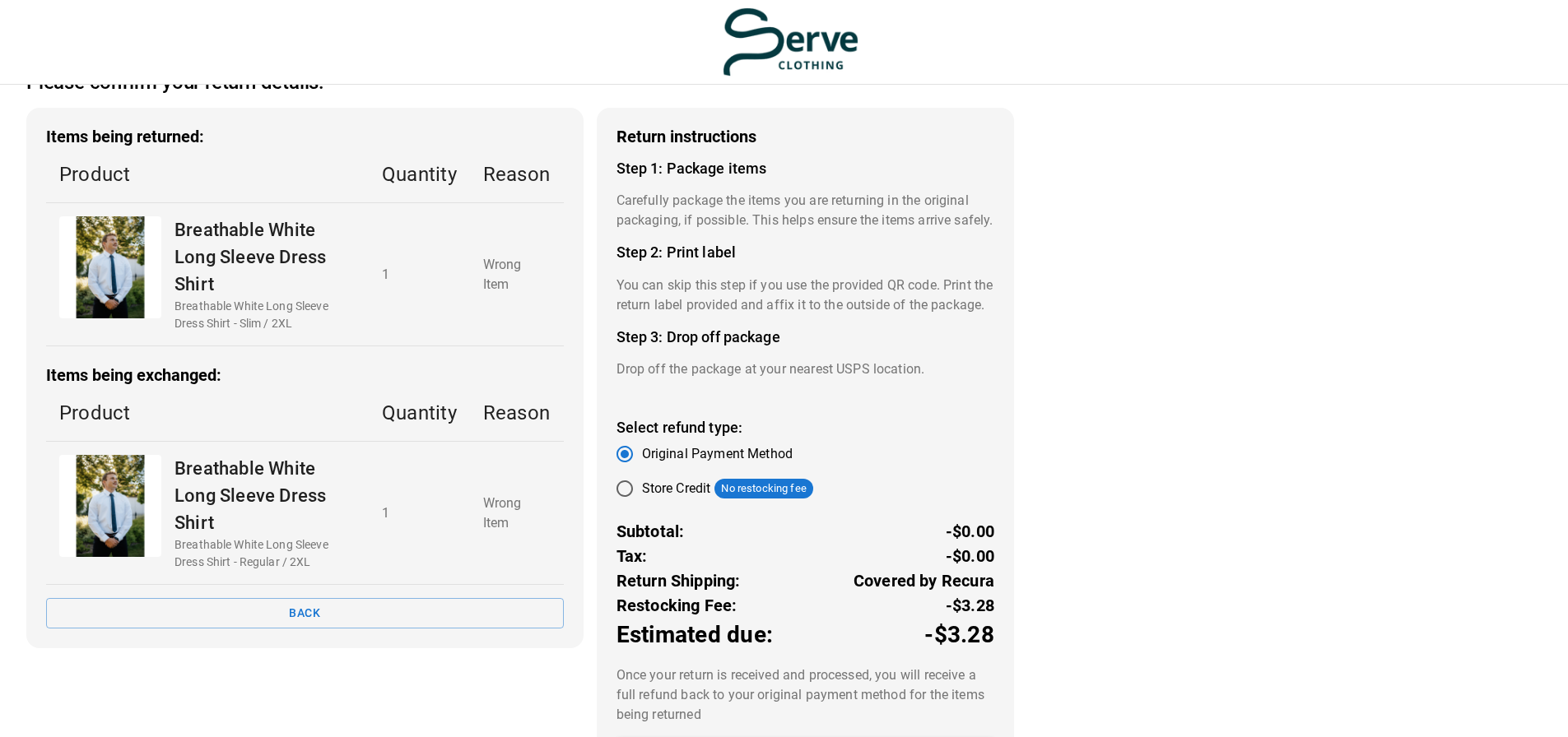
click at [134, 507] on div "Breathable White Long Sleeve Dress Shirt - Serve Clothing" at bounding box center [110, 505] width 102 height 102
click at [231, 609] on button "Back" at bounding box center [305, 613] width 517 height 31
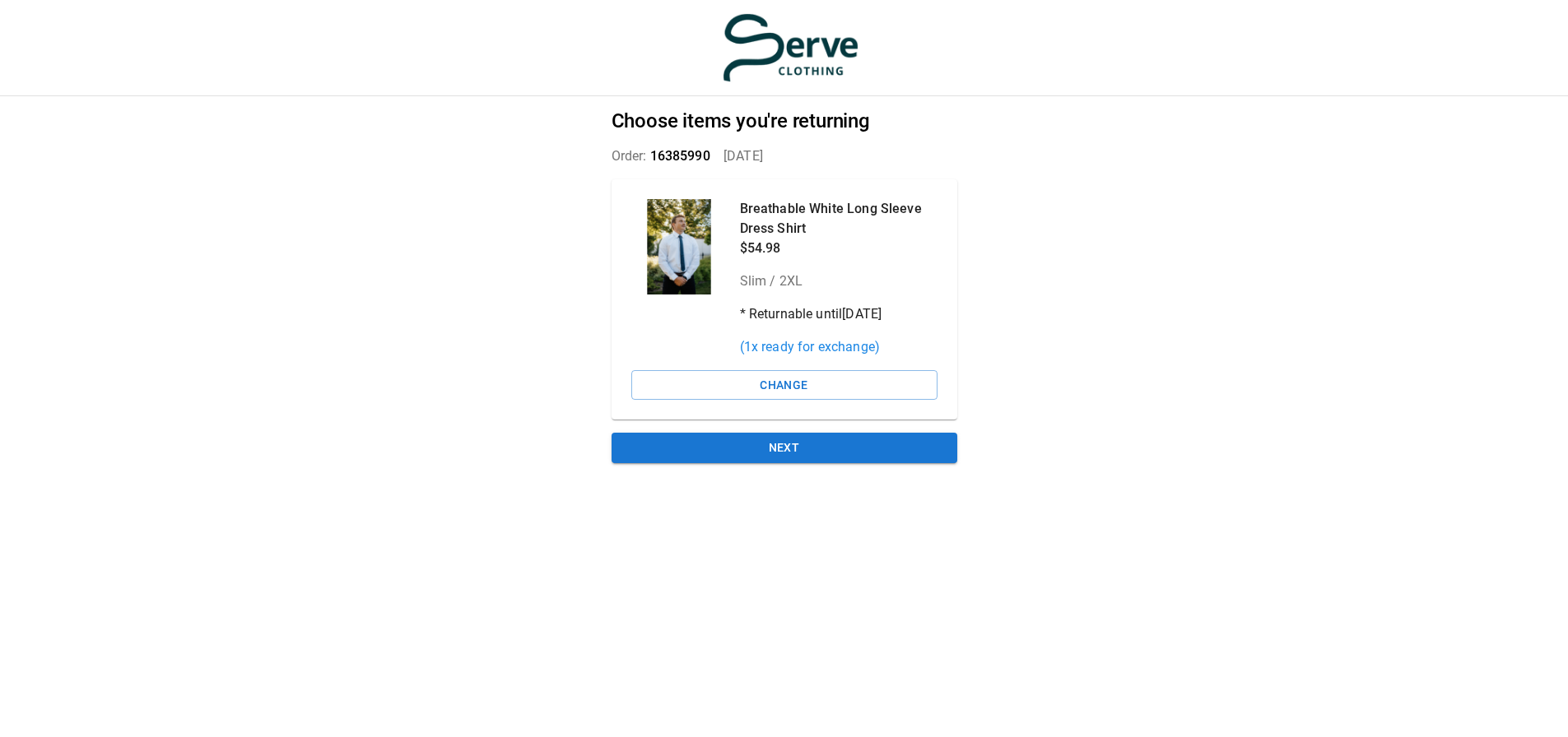
scroll to position [12, 0]
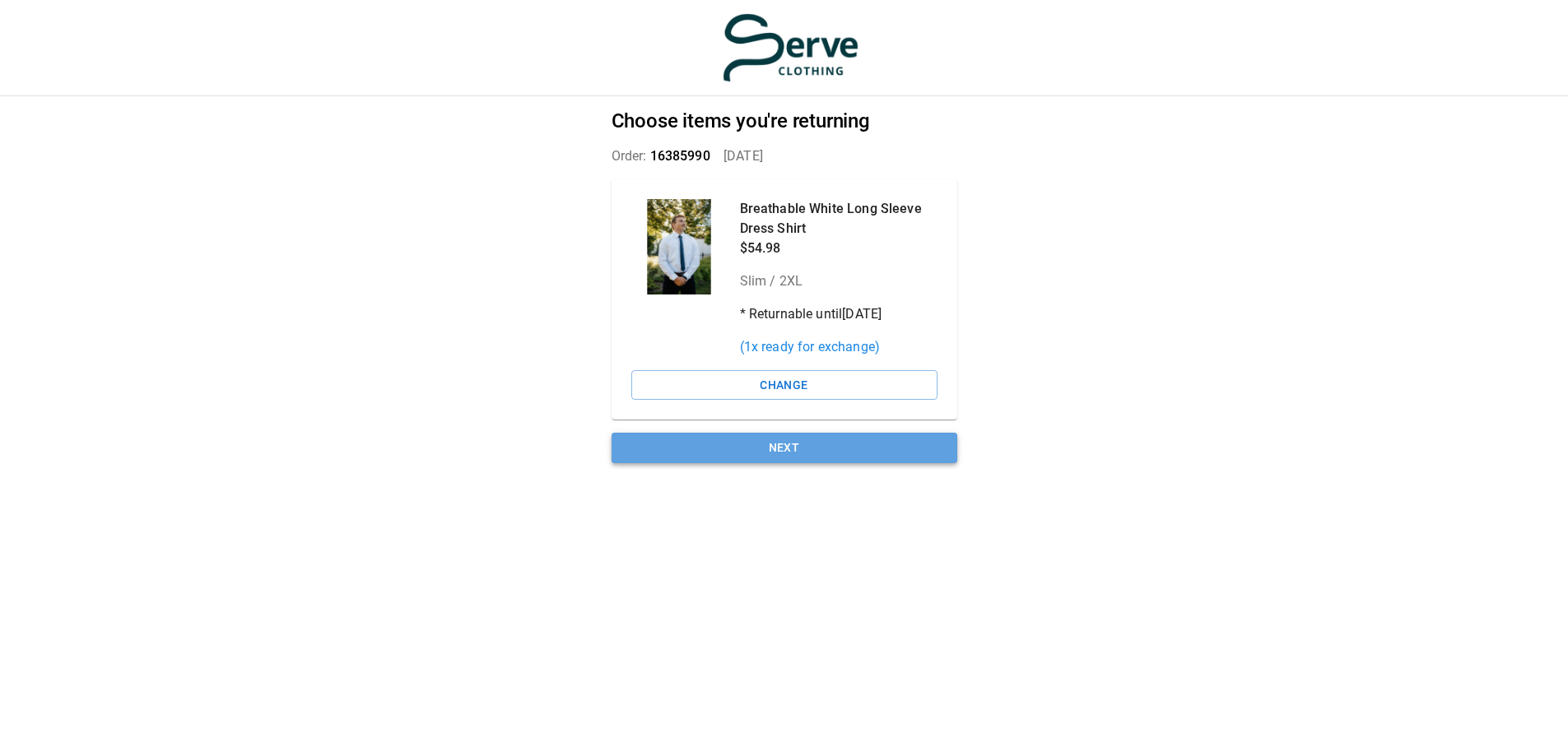
click at [804, 438] on button "Next" at bounding box center [784, 448] width 346 height 31
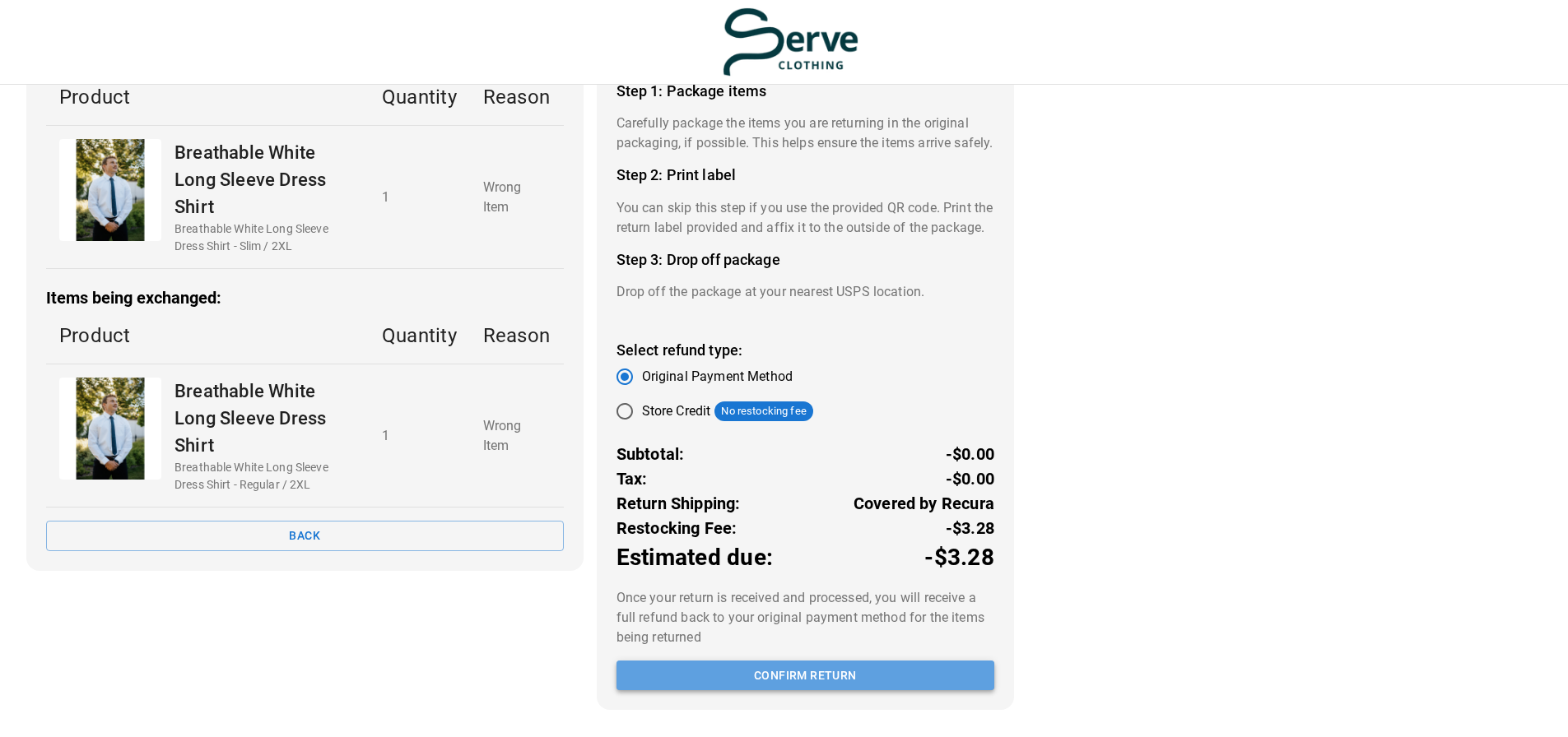
click at [835, 676] on button "Confirm return" at bounding box center [805, 676] width 378 height 31
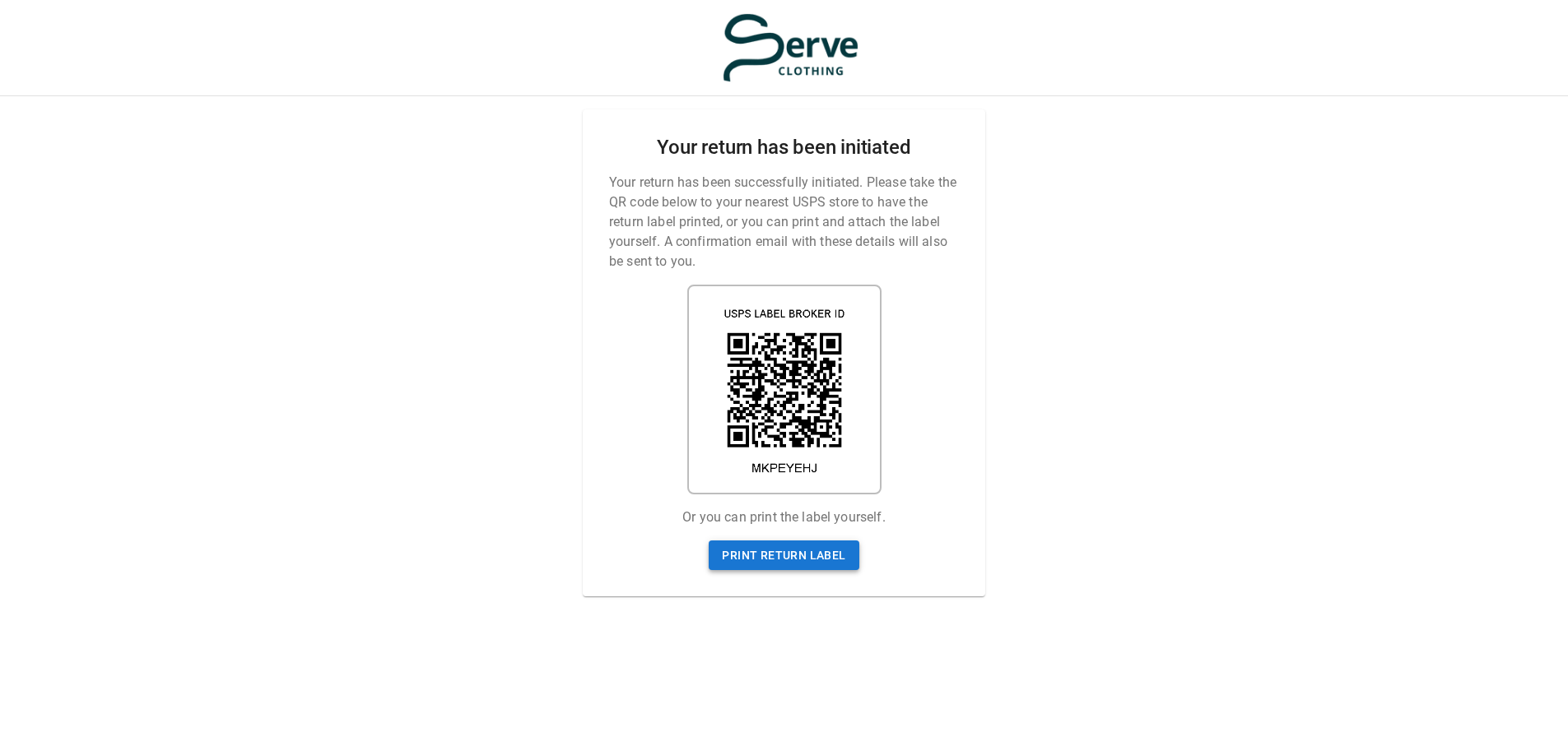
click at [794, 544] on link "Print return label" at bounding box center [783, 556] width 150 height 31
